Goal: Task Accomplishment & Management: Manage account settings

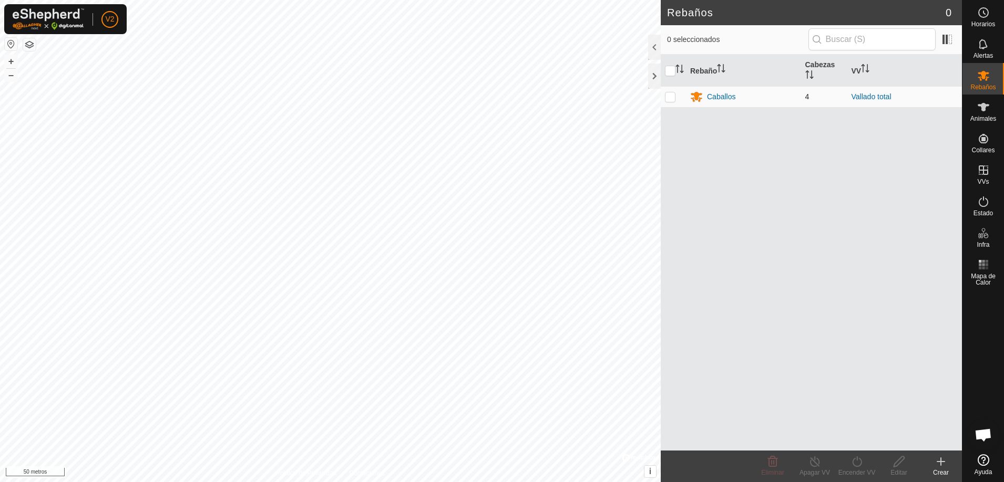
click at [669, 99] on p-checkbox at bounding box center [670, 96] width 11 height 8
checkbox input "true"
click at [718, 92] on font "Caballos" at bounding box center [721, 96] width 28 height 8
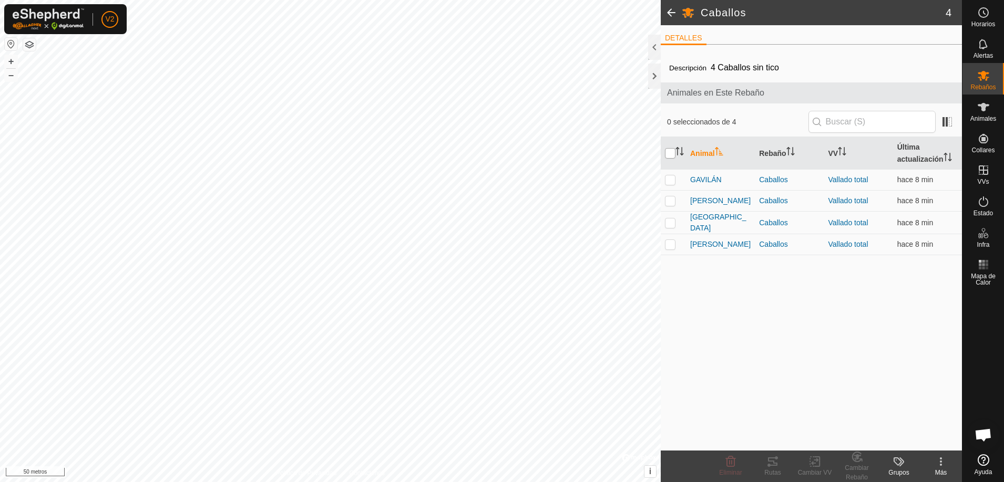
click at [671, 153] on input "checkbox" at bounding box center [670, 153] width 11 height 11
checkbox input "true"
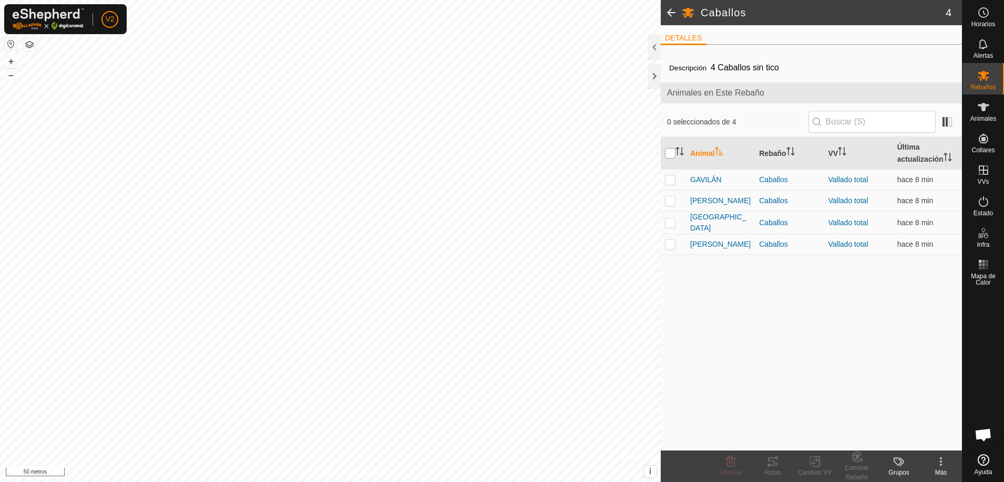
checkbox input "true"
click at [776, 466] on icon at bounding box center [772, 462] width 13 height 13
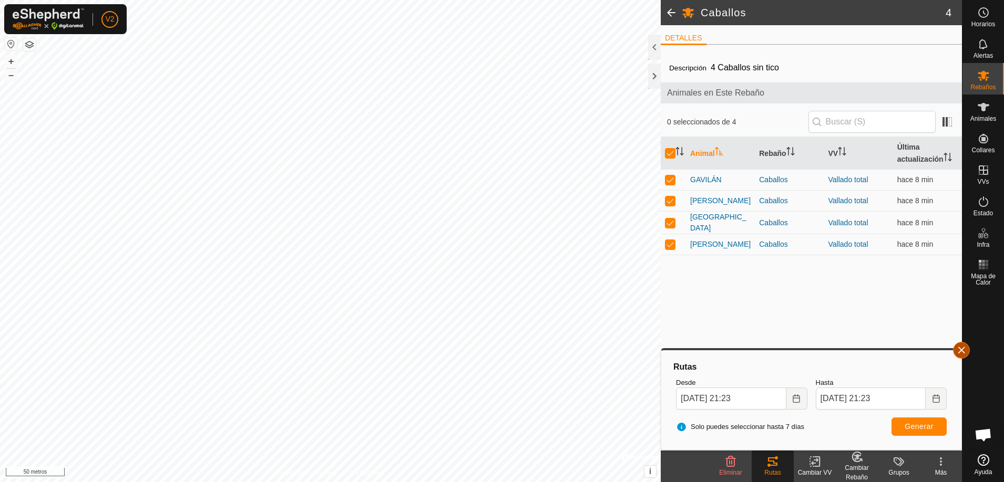
click at [966, 350] on button "button" at bounding box center [961, 350] width 17 height 17
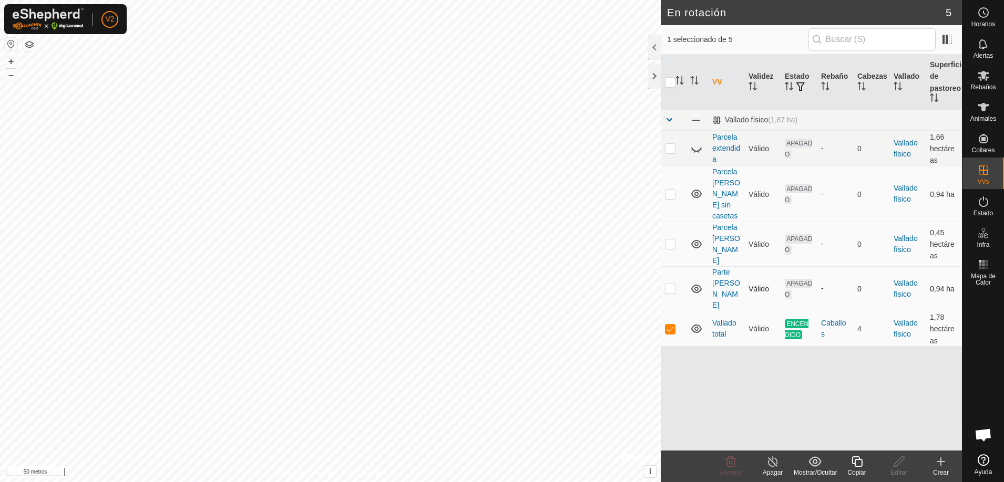
click at [667, 284] on p-checkbox at bounding box center [670, 288] width 11 height 8
checkbox input "true"
click at [667, 236] on td at bounding box center [672, 244] width 25 height 45
checkbox input "true"
click at [667, 190] on p-checkbox at bounding box center [670, 194] width 11 height 8
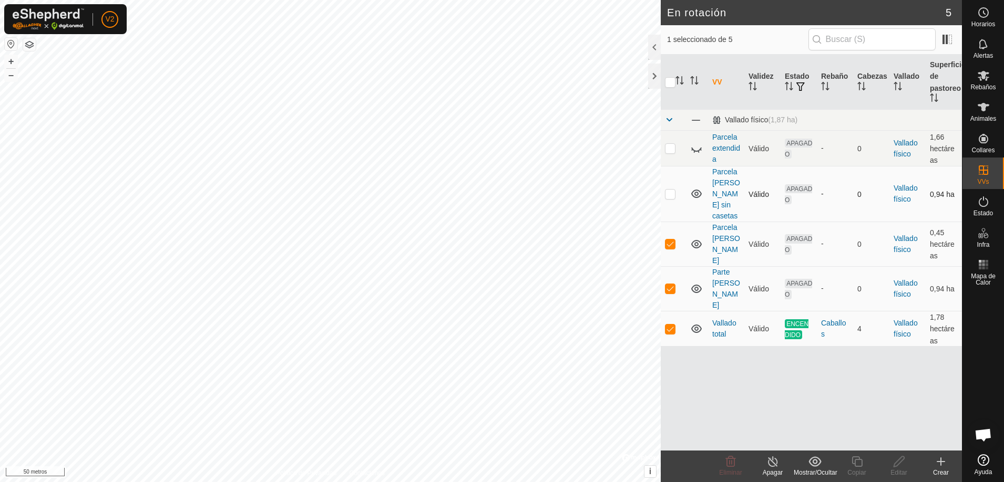
checkbox input "true"
click at [667, 148] on p-checkbox at bounding box center [670, 148] width 11 height 8
checkbox input "true"
click at [984, 115] on font "Animales" at bounding box center [983, 118] width 26 height 7
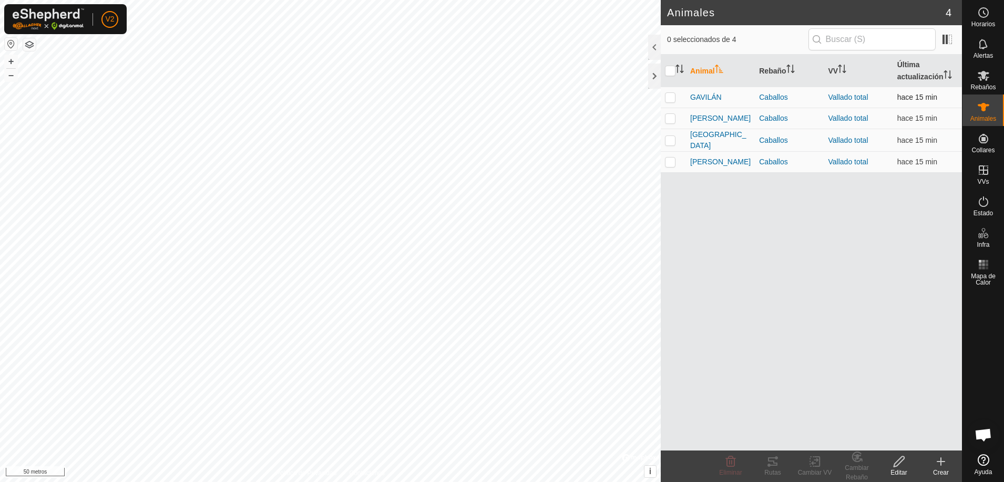
click at [669, 98] on p-checkbox at bounding box center [670, 97] width 11 height 8
checkbox input "true"
click at [669, 114] on p-checkbox at bounding box center [670, 118] width 11 height 8
checkbox input "true"
click at [674, 139] on p-checkbox at bounding box center [670, 140] width 11 height 8
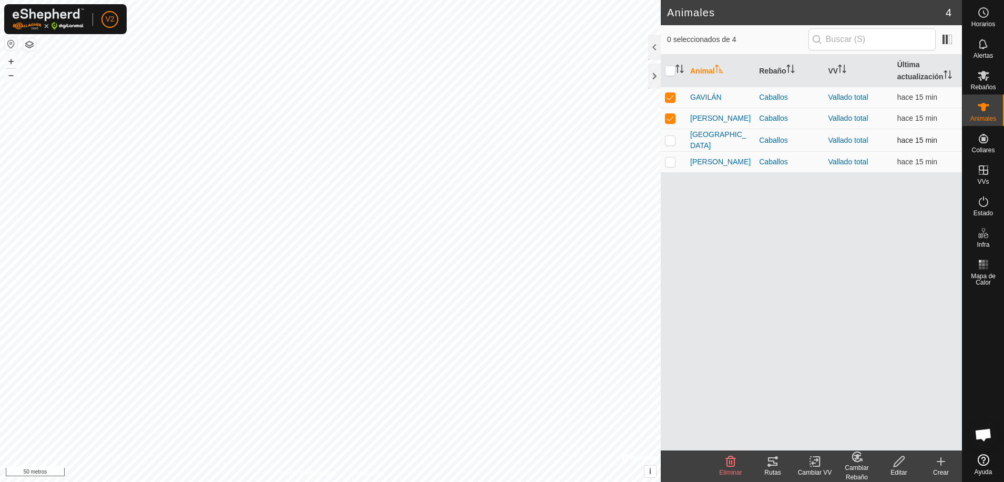
checkbox input "true"
click at [668, 161] on p-checkbox at bounding box center [670, 162] width 11 height 8
checkbox input "true"
click at [777, 469] on font "Rutas" at bounding box center [772, 472] width 16 height 7
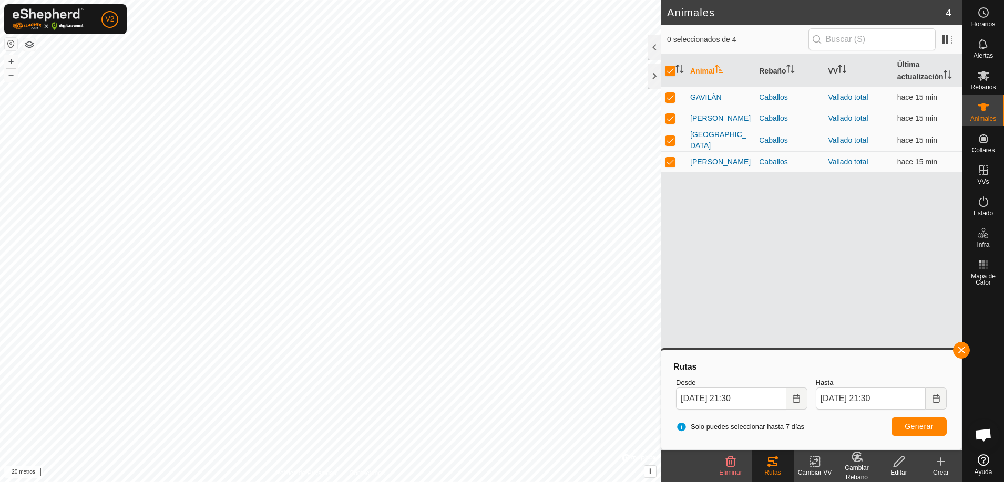
click at [966, 357] on div at bounding box center [983, 370] width 42 height 160
click at [962, 351] on button "button" at bounding box center [961, 350] width 17 height 17
